Goal: Use online tool/utility: Utilize a website feature to perform a specific function

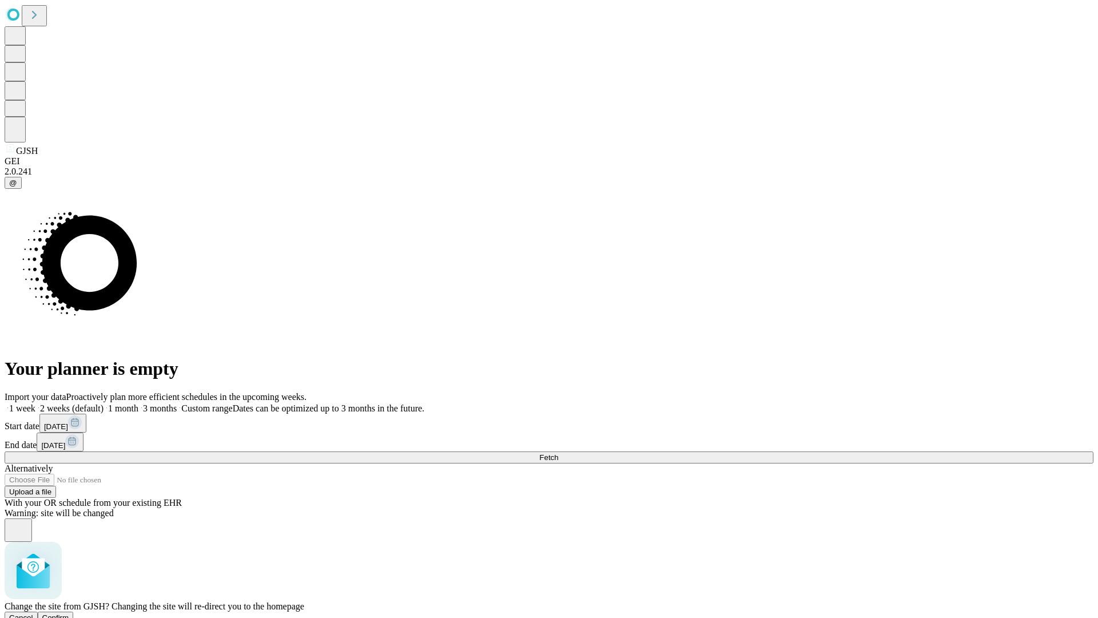
click at [69, 613] on span "Confirm" at bounding box center [55, 617] width 27 height 9
click at [138, 403] on label "1 month" at bounding box center [121, 408] width 35 height 10
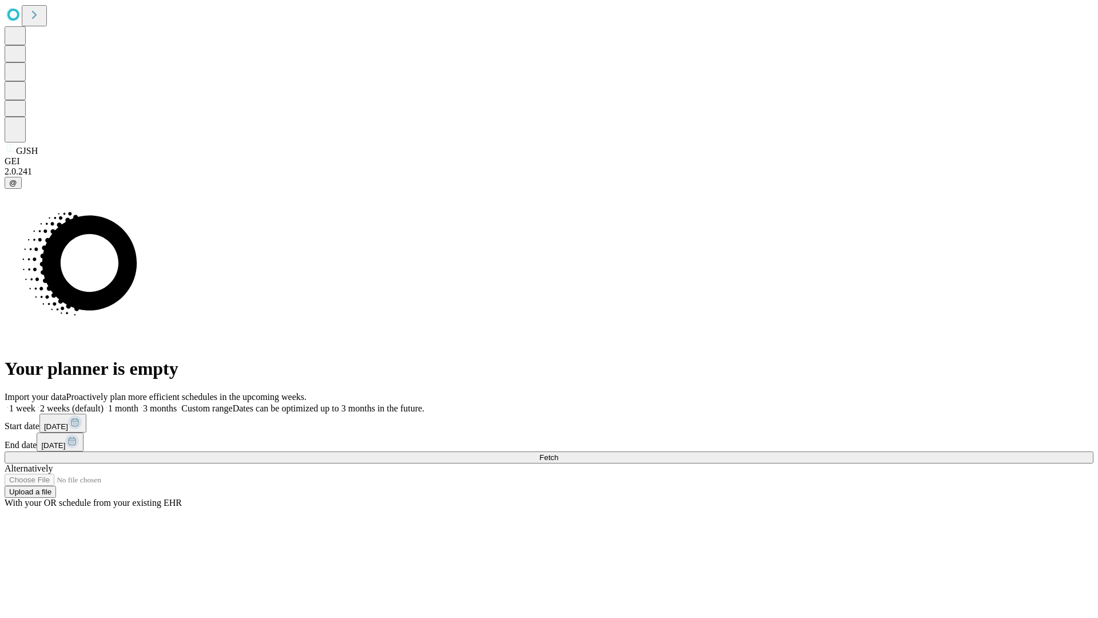
click at [558, 453] on span "Fetch" at bounding box center [548, 457] width 19 height 9
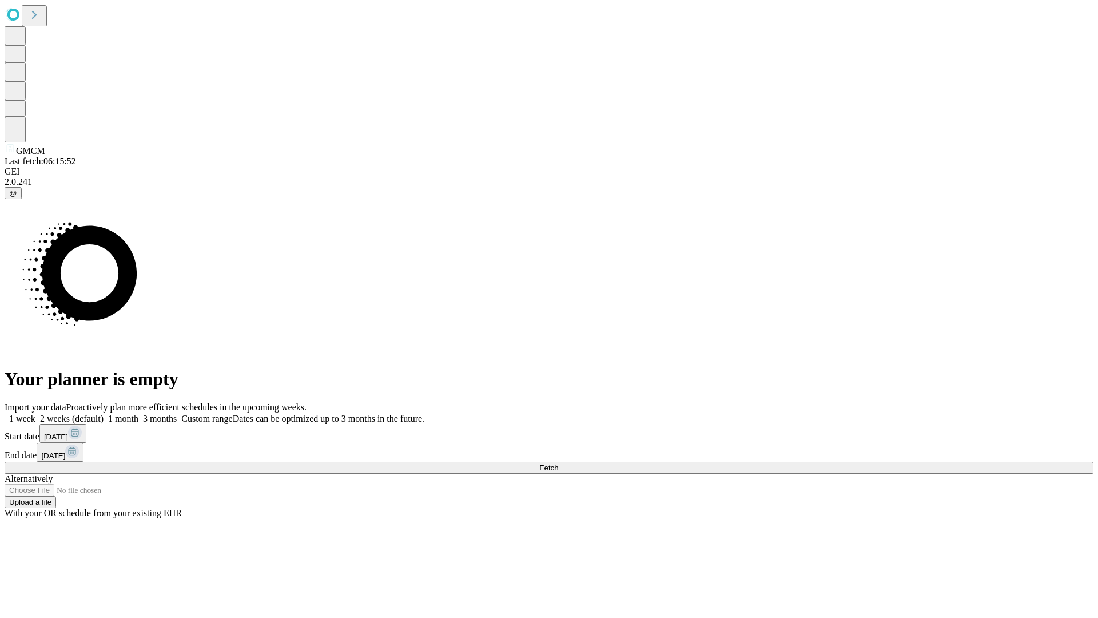
click at [138, 414] on label "1 month" at bounding box center [121, 419] width 35 height 10
click at [558, 463] on span "Fetch" at bounding box center [548, 467] width 19 height 9
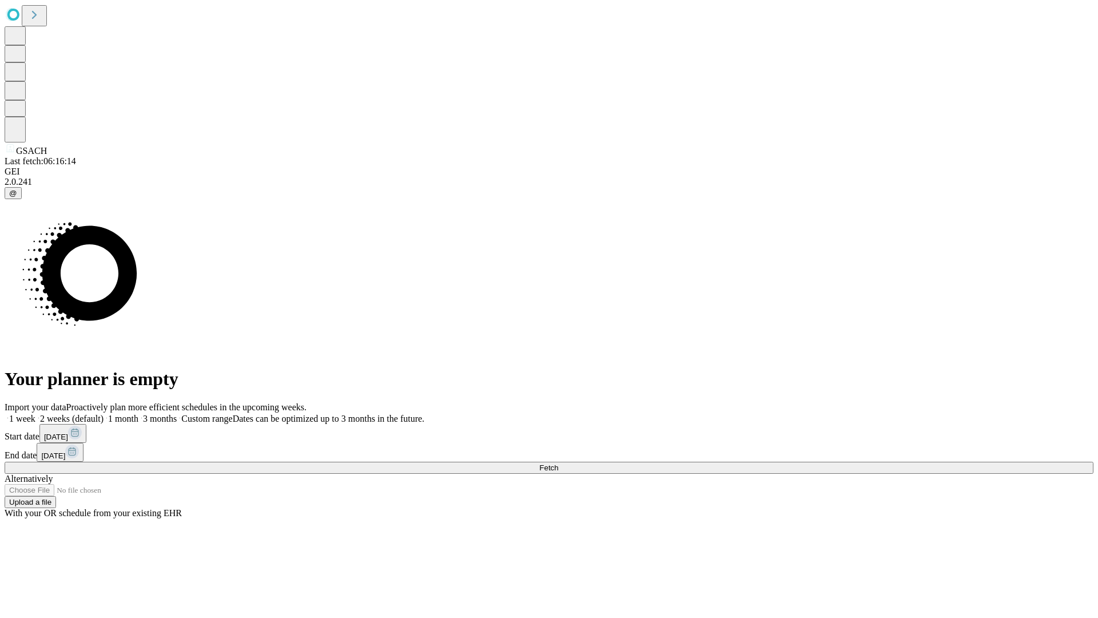
click at [138, 414] on label "1 month" at bounding box center [121, 419] width 35 height 10
click at [558, 463] on span "Fetch" at bounding box center [548, 467] width 19 height 9
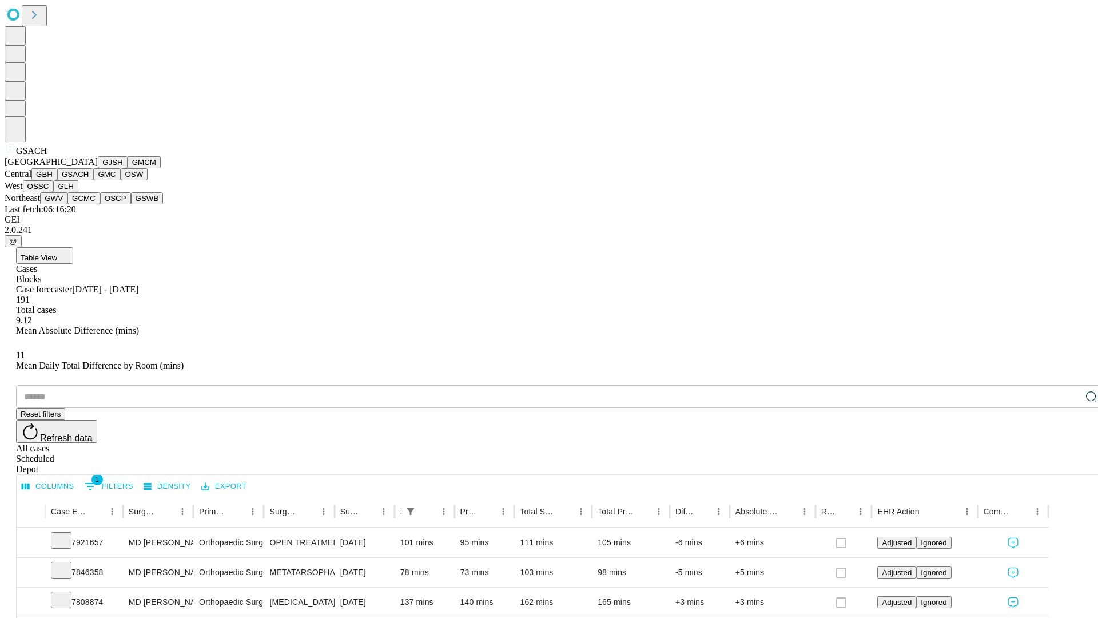
click at [93, 180] on button "GMC" at bounding box center [106, 174] width 27 height 12
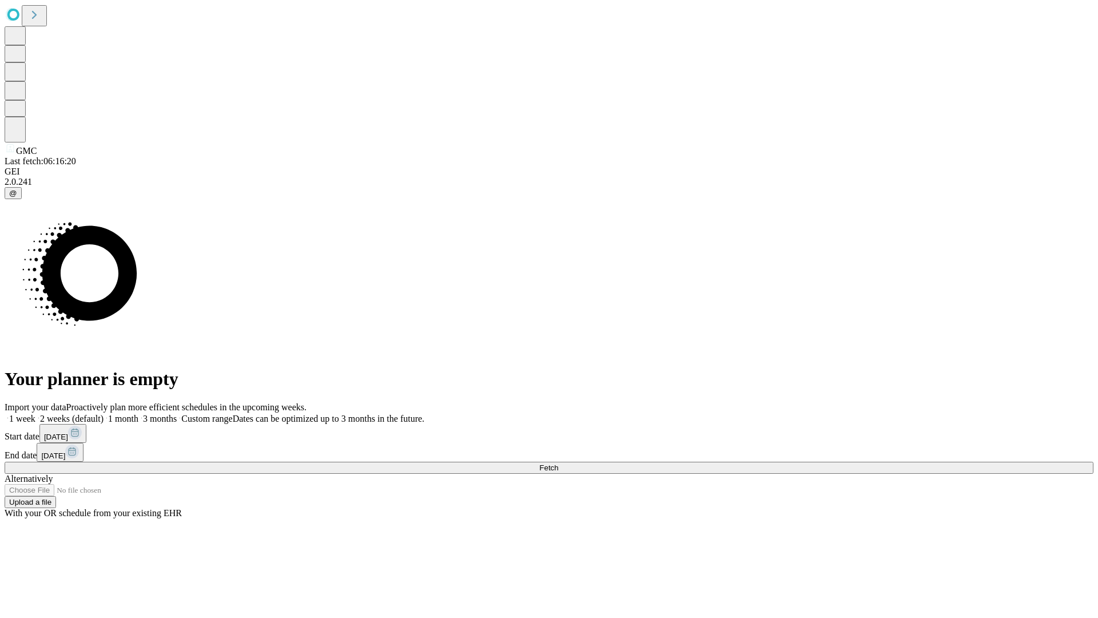
click at [558, 463] on span "Fetch" at bounding box center [548, 467] width 19 height 9
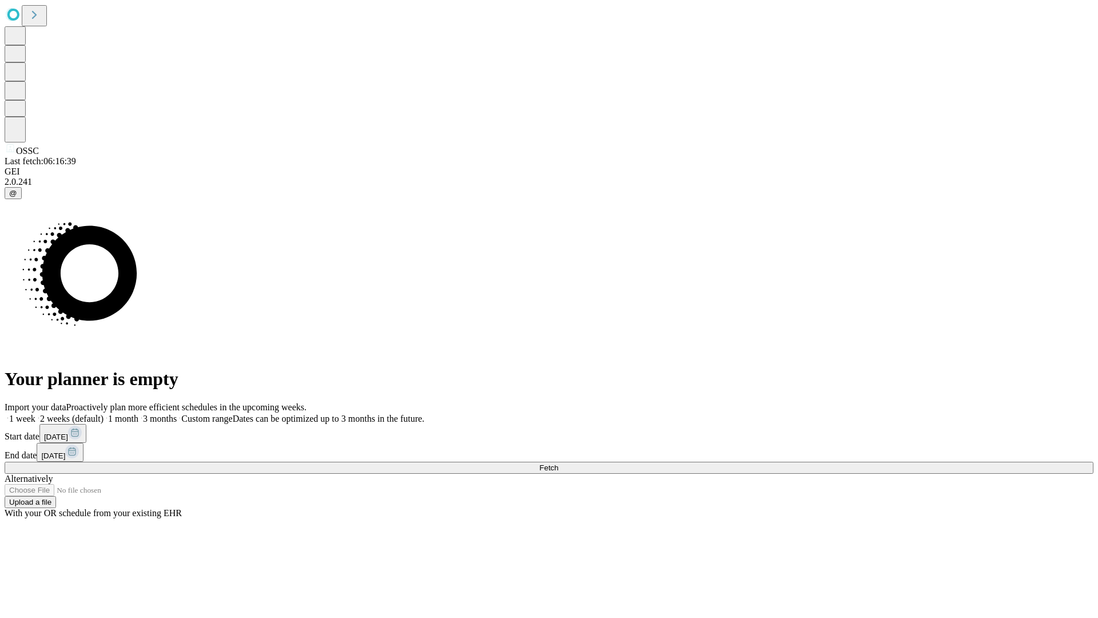
click at [138, 414] on label "1 month" at bounding box center [121, 419] width 35 height 10
click at [558, 463] on span "Fetch" at bounding box center [548, 467] width 19 height 9
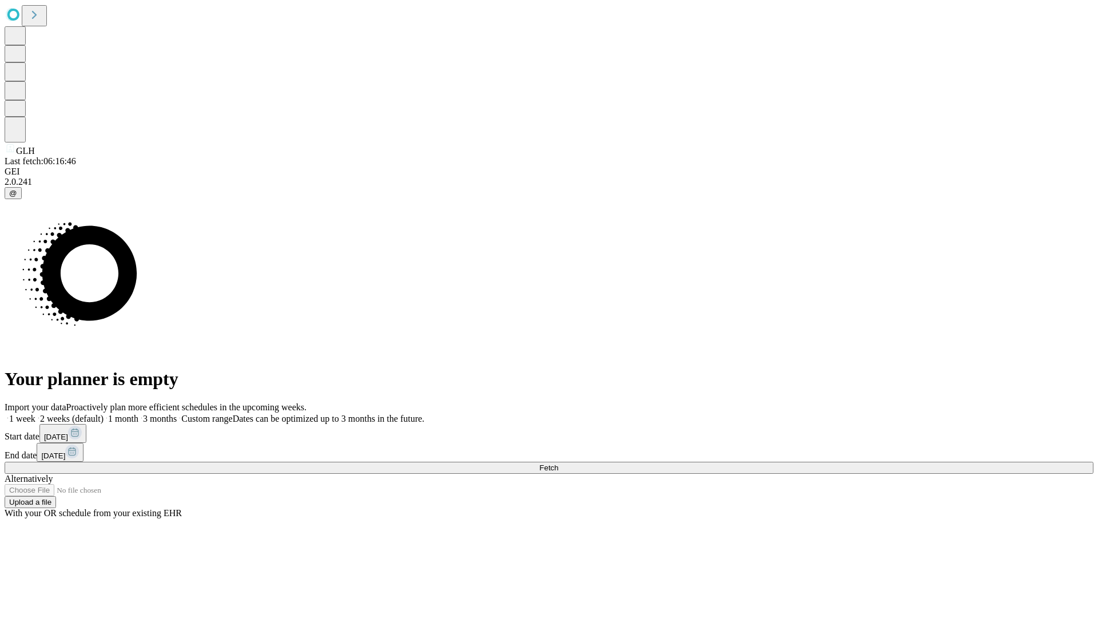
click at [138, 414] on label "1 month" at bounding box center [121, 419] width 35 height 10
click at [558, 463] on span "Fetch" at bounding box center [548, 467] width 19 height 9
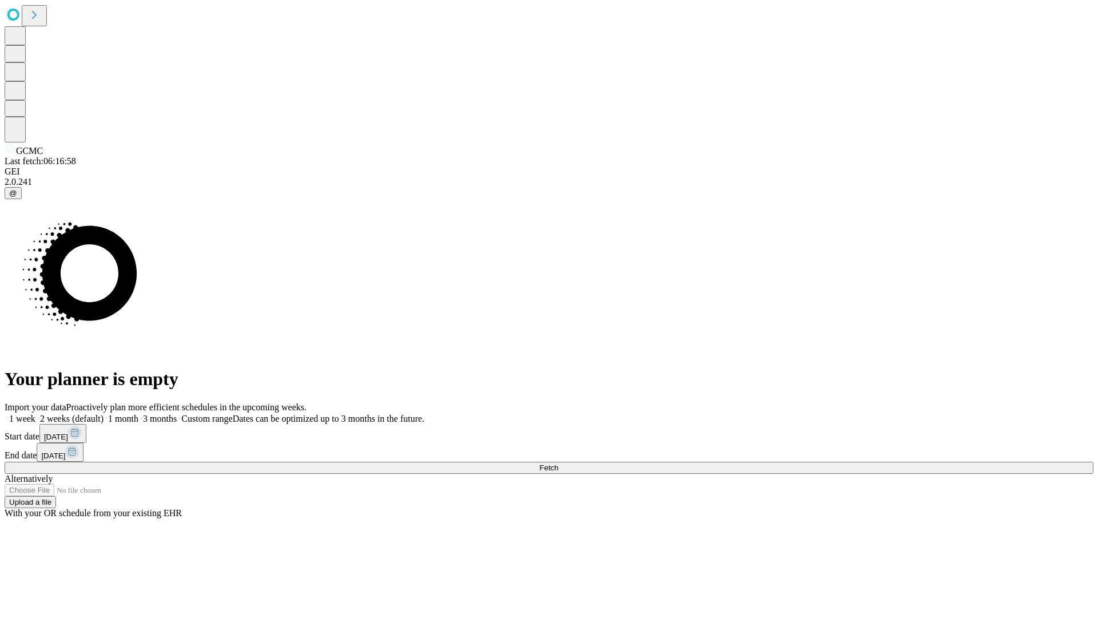
click at [138, 414] on label "1 month" at bounding box center [121, 419] width 35 height 10
click at [558, 463] on span "Fetch" at bounding box center [548, 467] width 19 height 9
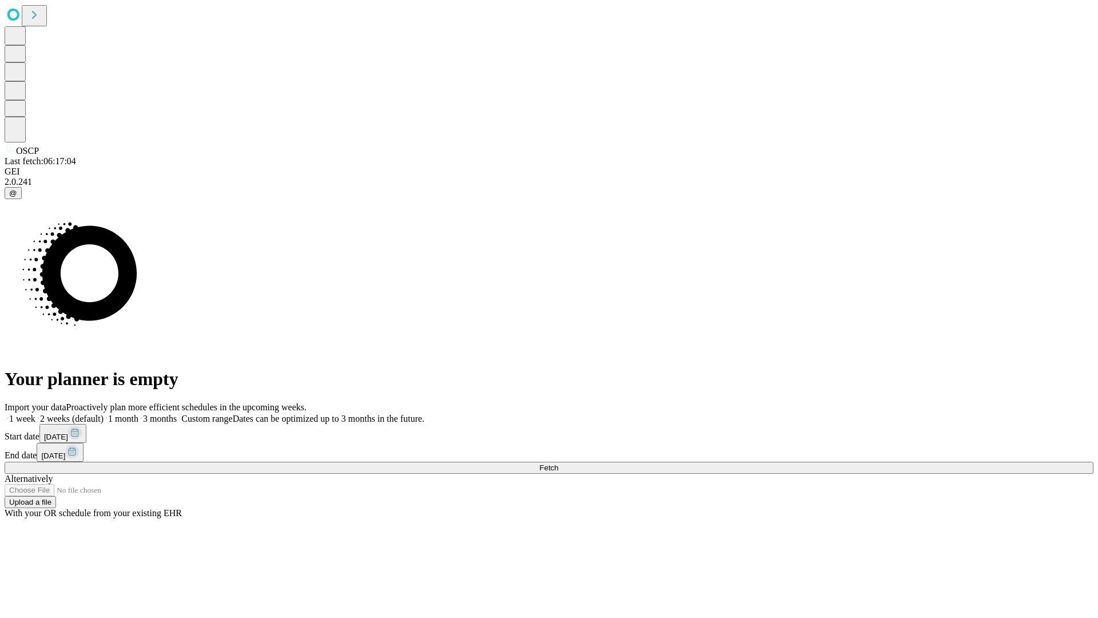
click at [138, 414] on label "1 month" at bounding box center [121, 419] width 35 height 10
click at [558, 463] on span "Fetch" at bounding box center [548, 467] width 19 height 9
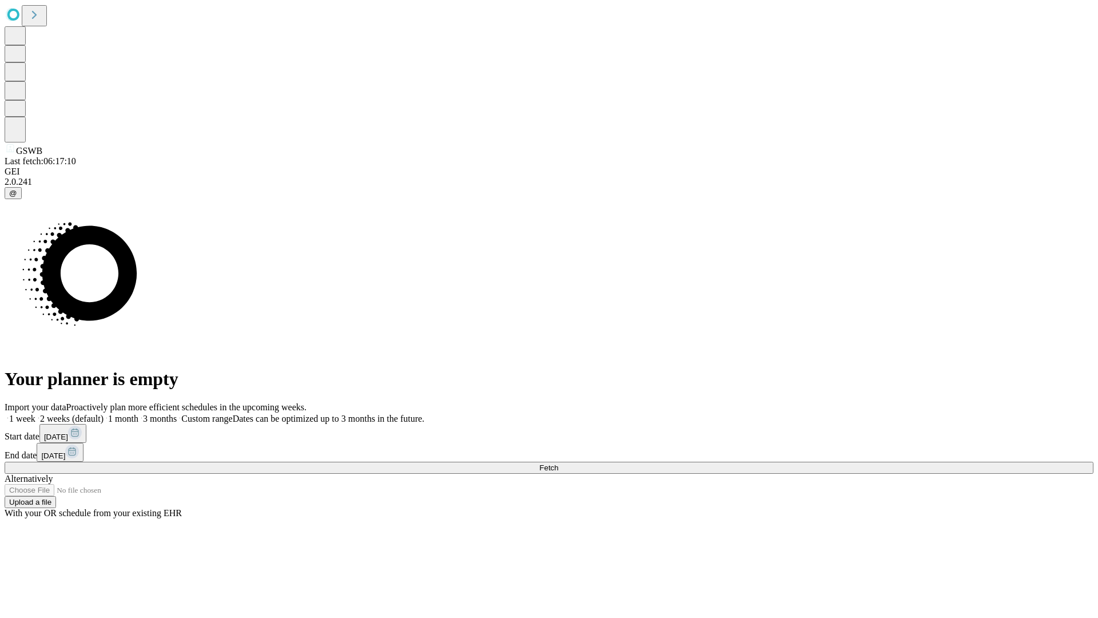
click at [138, 414] on label "1 month" at bounding box center [121, 419] width 35 height 10
click at [558, 463] on span "Fetch" at bounding box center [548, 467] width 19 height 9
